Goal: Navigation & Orientation: Find specific page/section

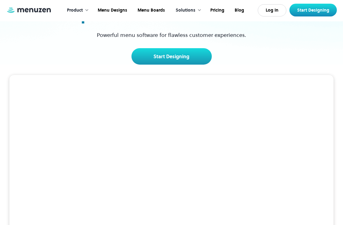
scroll to position [69, 0]
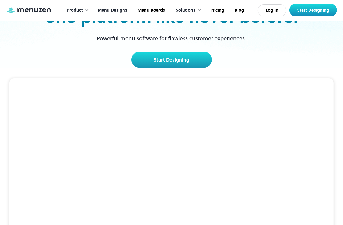
click at [110, 11] on link "Menu Designs" at bounding box center [112, 10] width 40 height 19
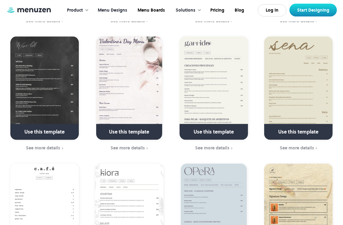
scroll to position [503, 0]
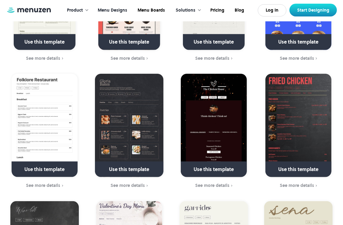
click at [86, 10] on div at bounding box center [87, 10] width 4 height 4
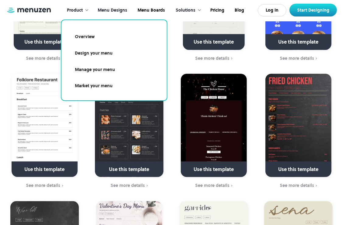
click at [96, 69] on link "Manage your menu" at bounding box center [114, 70] width 91 height 14
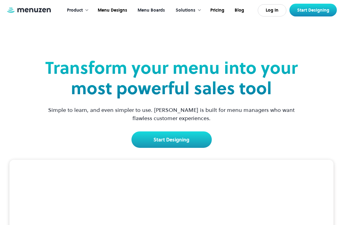
click at [143, 11] on link "Menu Boards" at bounding box center [151, 10] width 38 height 19
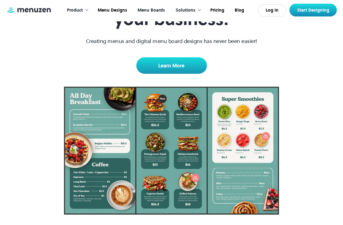
scroll to position [90, 0]
